Goal: Find specific page/section: Find specific page/section

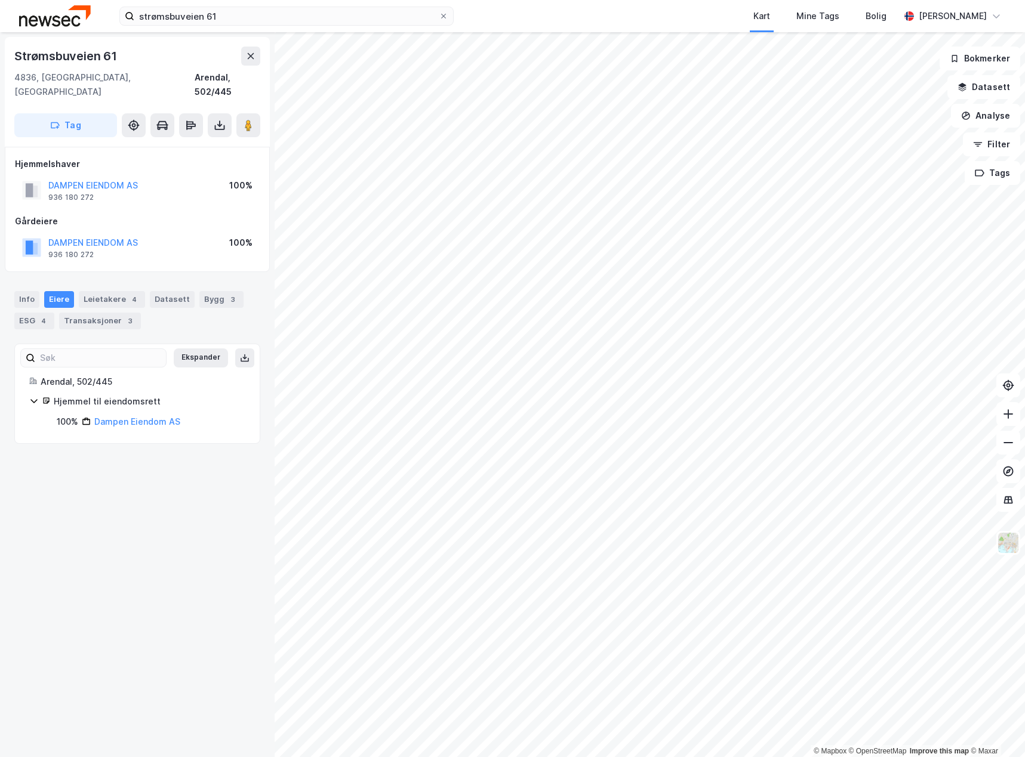
click at [705, 16] on div "Kart Mine Tags Bolig" at bounding box center [705, 16] width 388 height 32
click at [249, 119] on image at bounding box center [248, 125] width 7 height 12
drag, startPoint x: 200, startPoint y: 412, endPoint x: 247, endPoint y: 408, distance: 47.4
click at [200, 415] on div "100% [PERSON_NAME] AS" at bounding box center [151, 422] width 189 height 14
click at [244, 119] on icon at bounding box center [248, 125] width 12 height 12
